Goal: Information Seeking & Learning: Learn about a topic

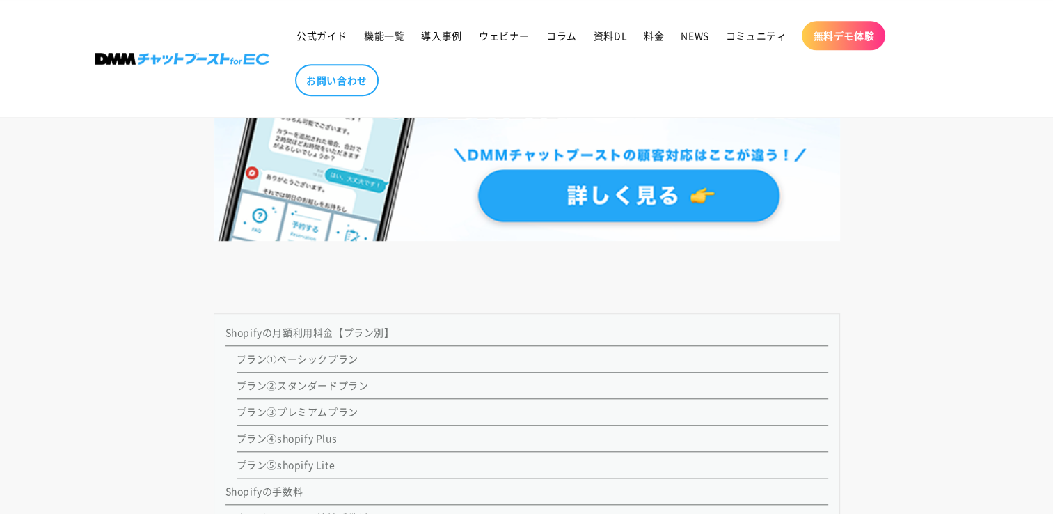
scroll to position [1392, 0]
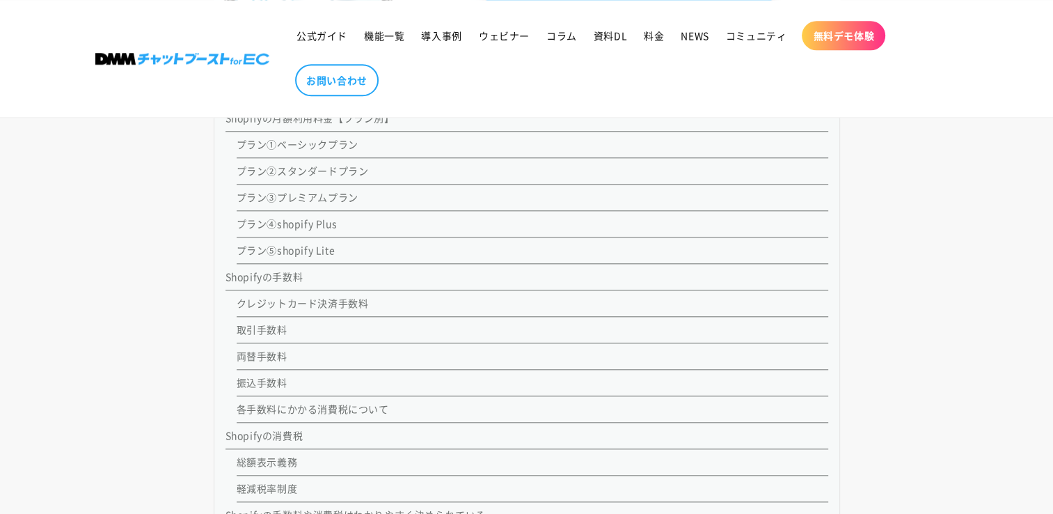
click at [333, 144] on link "プラン①ベーシックプラン" at bounding box center [298, 144] width 122 height 14
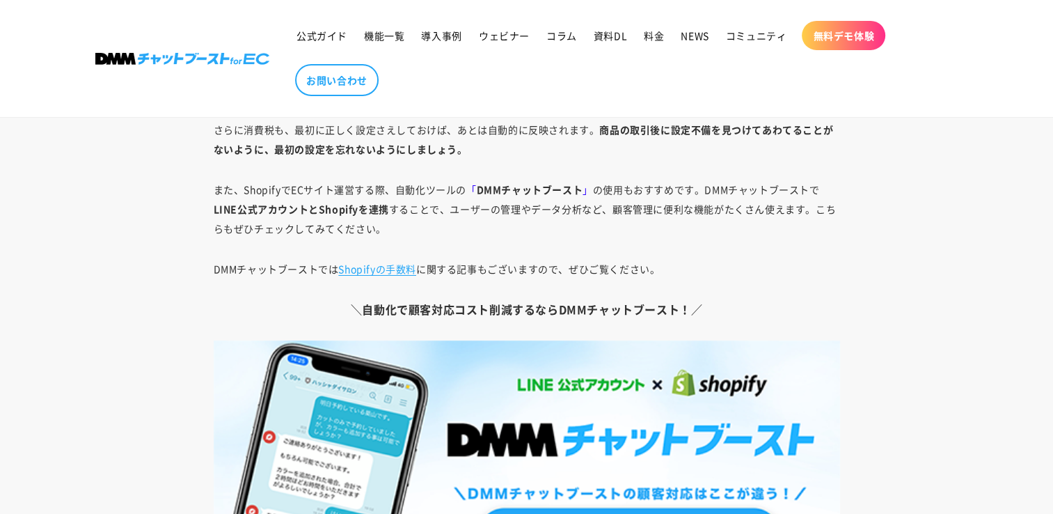
scroll to position [10188, 0]
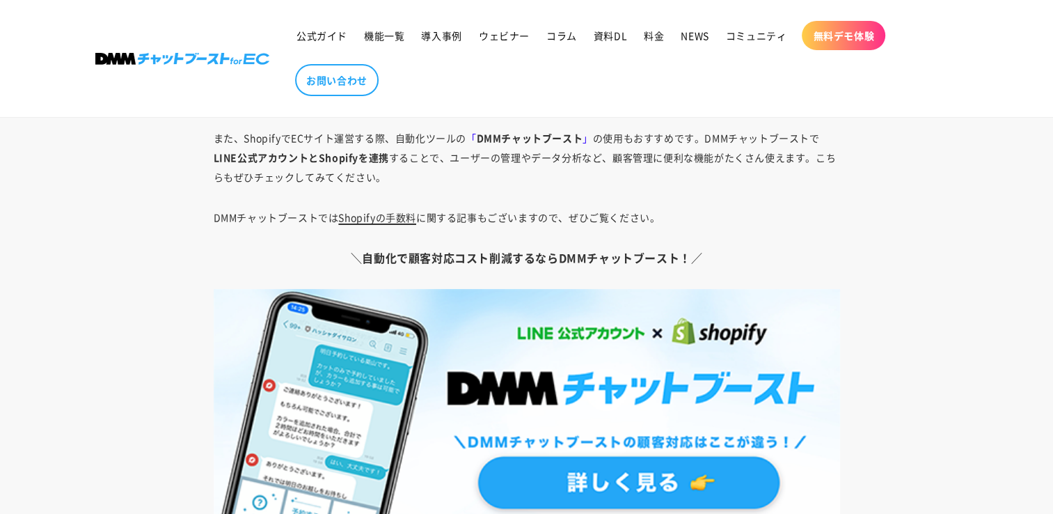
click at [386, 212] on link "Shopifyの手数料" at bounding box center [377, 217] width 78 height 14
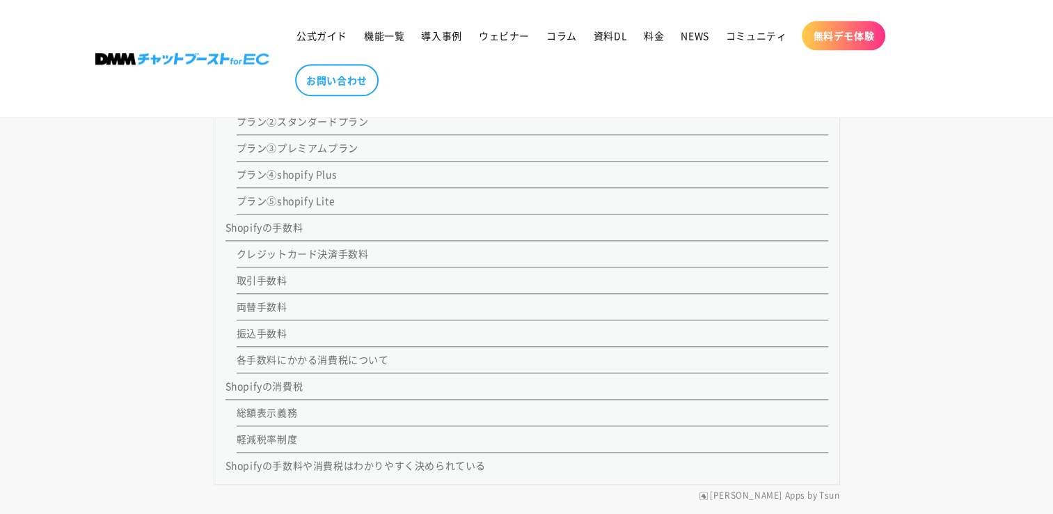
scroll to position [140, 0]
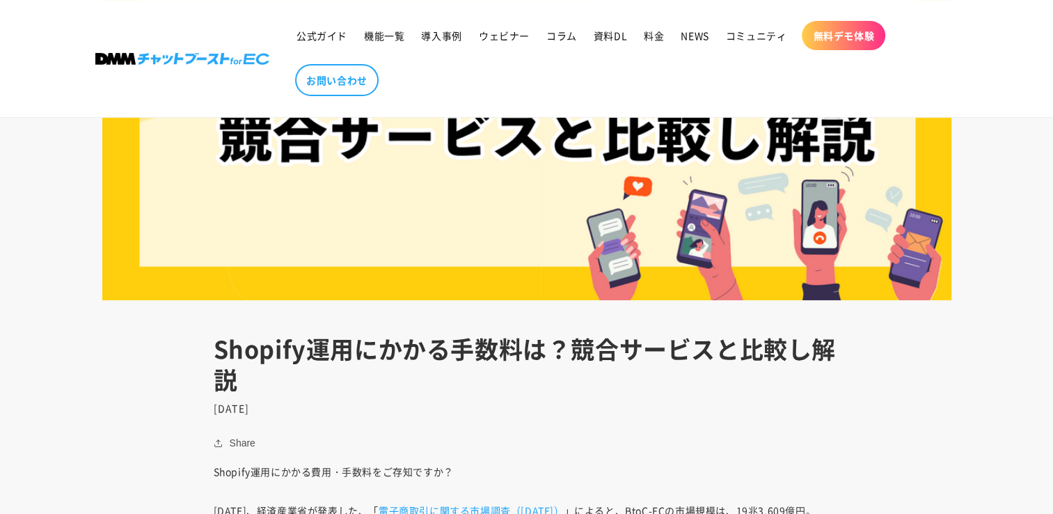
scroll to position [765, 0]
